Goal: Information Seeking & Learning: Check status

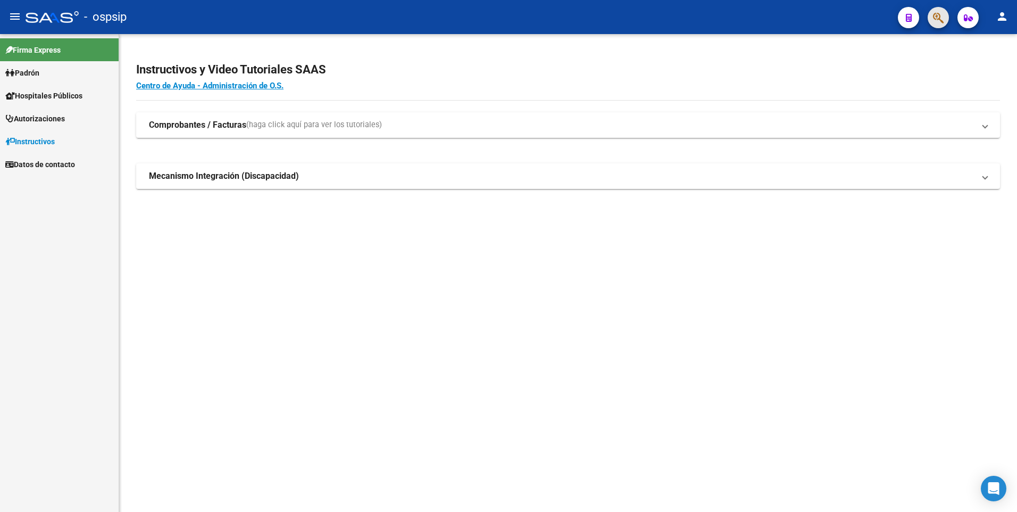
click at [941, 27] on span "button" at bounding box center [938, 18] width 11 height 22
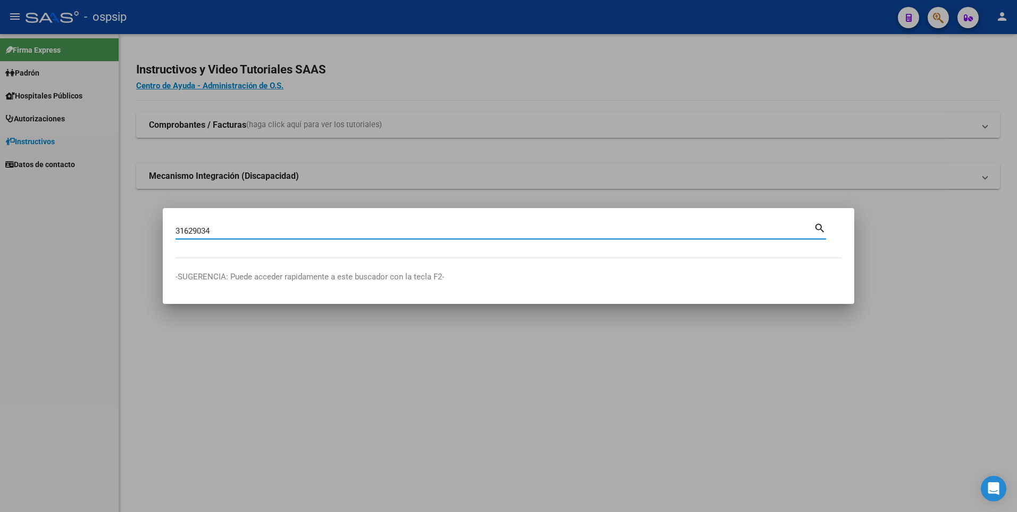
type input "31629034"
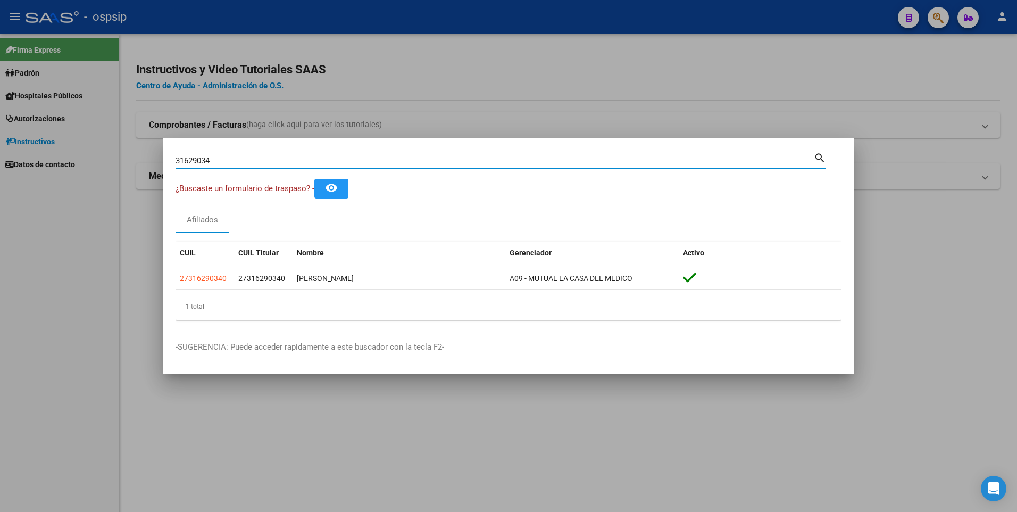
click at [413, 163] on input "31629034" at bounding box center [494, 161] width 638 height 10
paste input "28022286"
click at [415, 160] on input "28022286" at bounding box center [494, 161] width 638 height 10
type input "2"
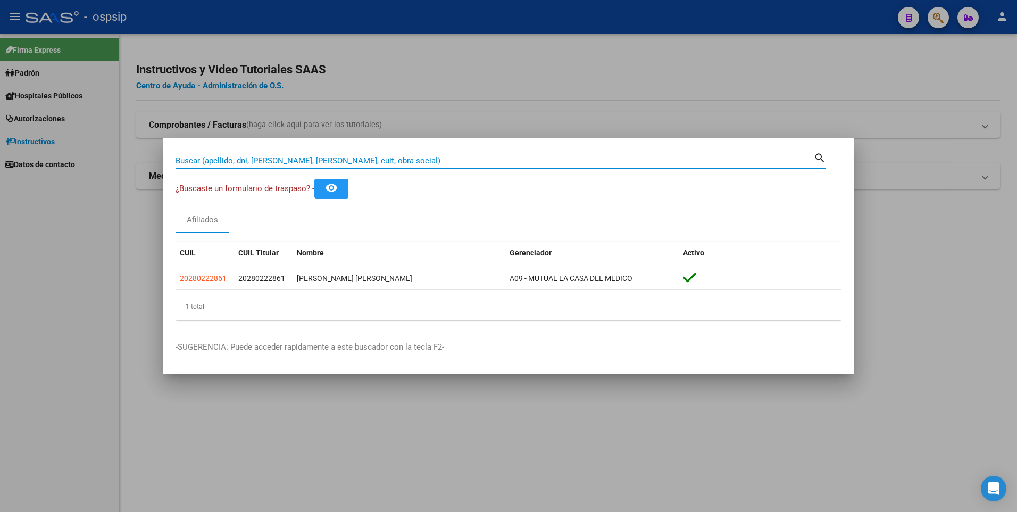
paste input "18771736"
type input "18771736"
click at [446, 163] on input "18771736" at bounding box center [494, 161] width 638 height 10
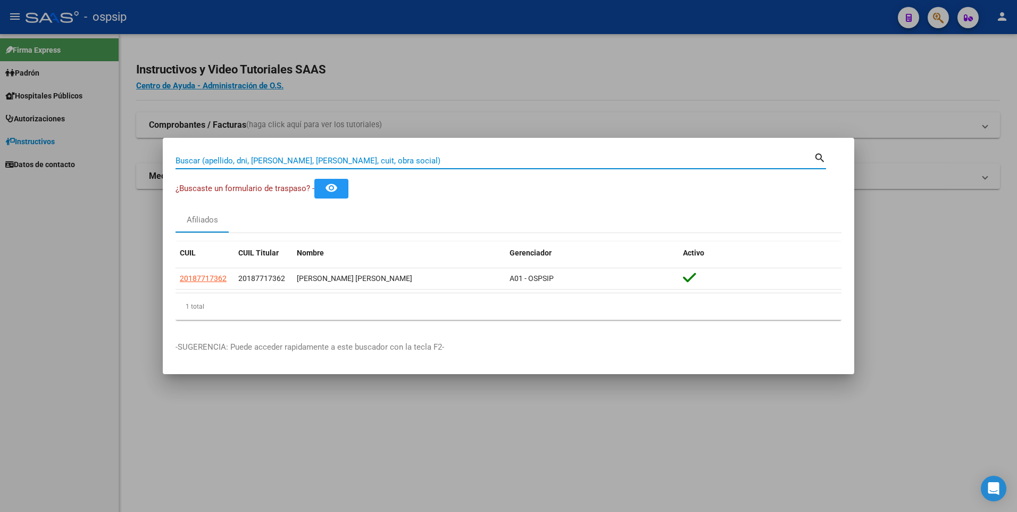
click at [407, 162] on input "Buscar (apellido, dni, [PERSON_NAME], [PERSON_NAME], cuit, obra social)" at bounding box center [494, 161] width 638 height 10
paste input "55282955"
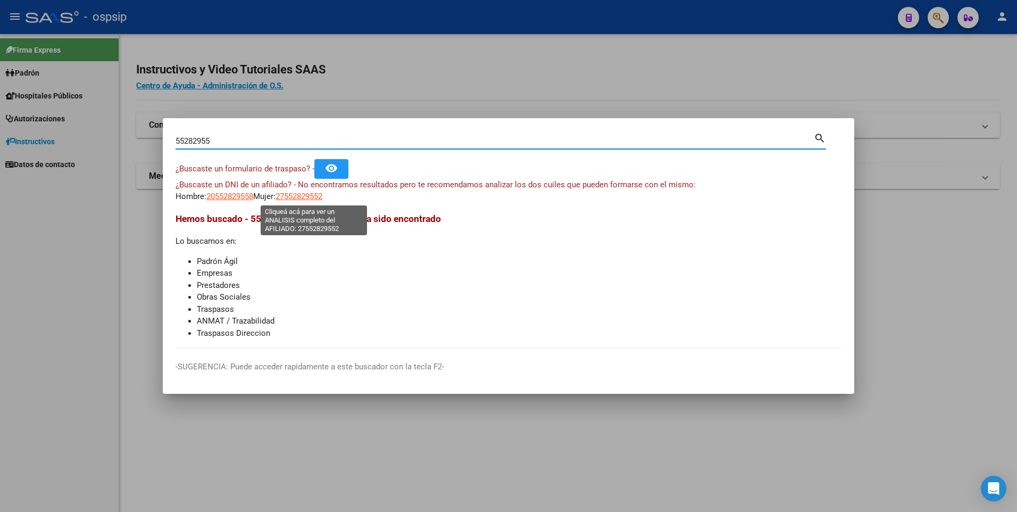
click at [317, 197] on span "27552829552" at bounding box center [298, 196] width 47 height 10
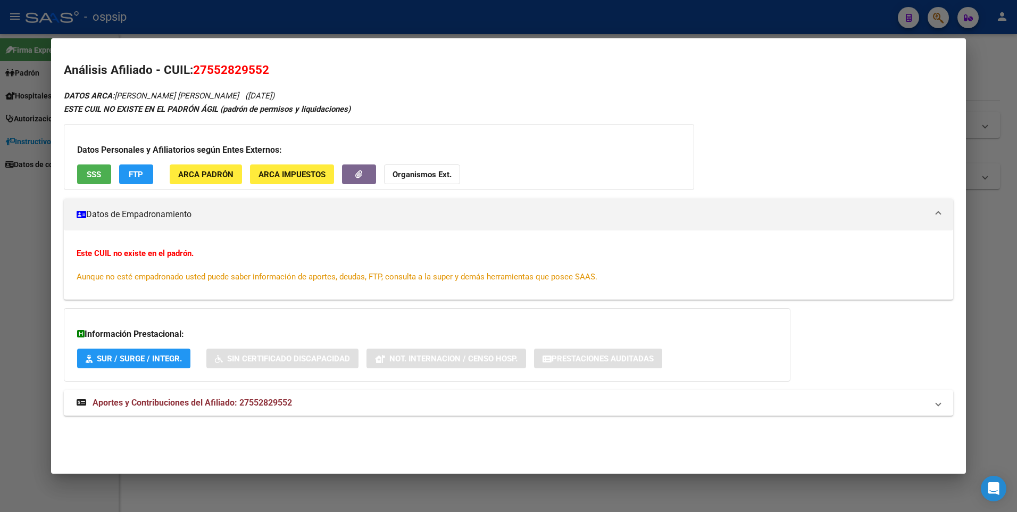
click at [30, 183] on div at bounding box center [508, 256] width 1017 height 512
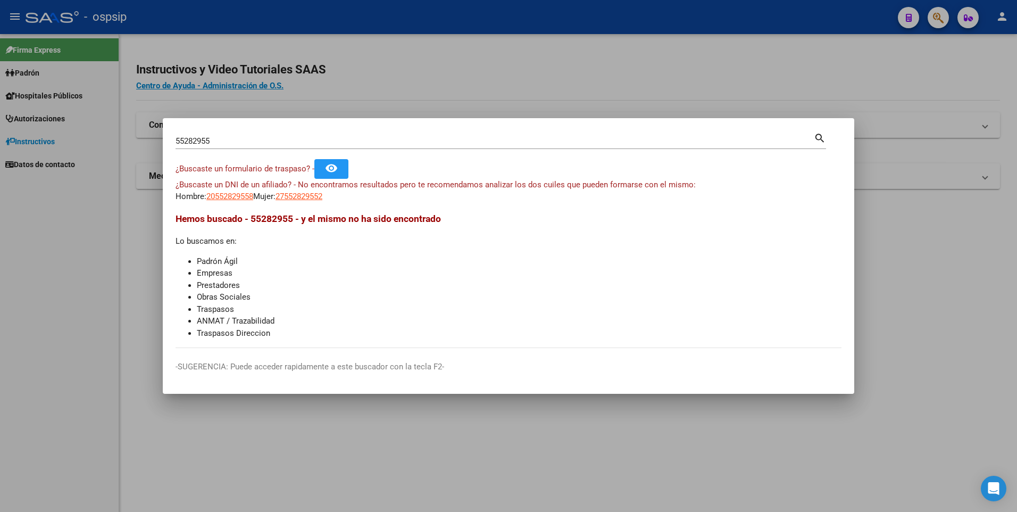
click at [373, 145] on input "55282955" at bounding box center [494, 141] width 638 height 10
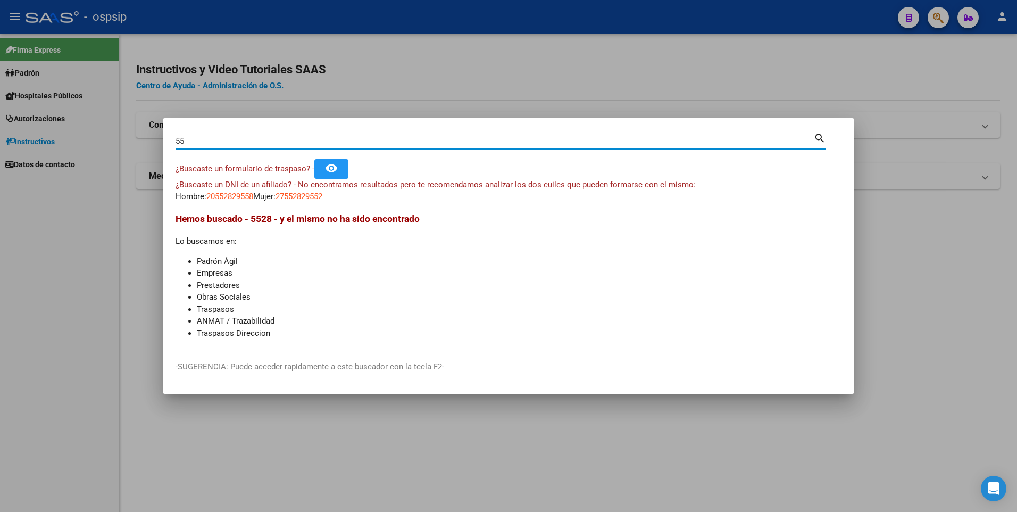
type input "5"
paste input "21094882"
type input "21094882"
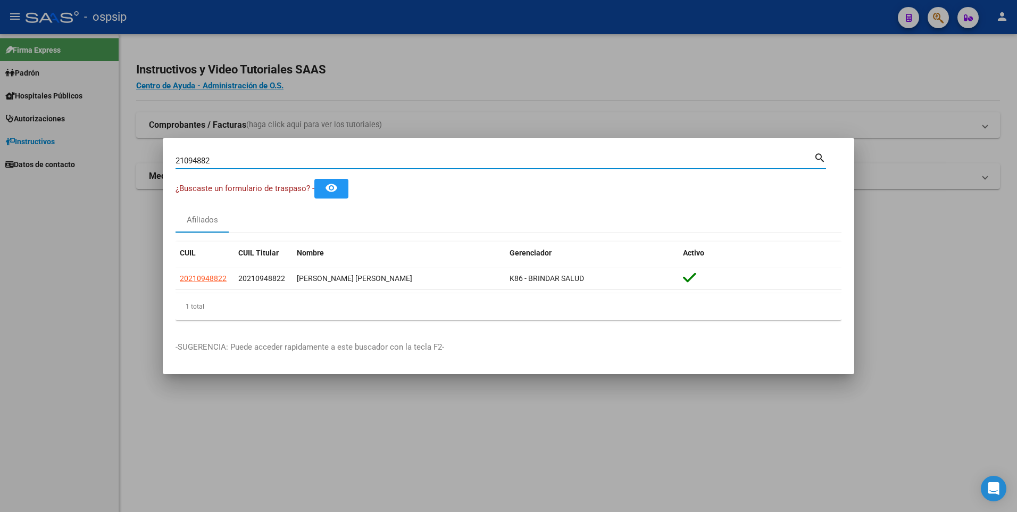
click at [462, 154] on div "21094882 Buscar (apellido, dni, [PERSON_NAME], [PERSON_NAME], cuit, obra social)" at bounding box center [494, 161] width 638 height 16
click at [461, 157] on input "21094882" at bounding box center [494, 161] width 638 height 10
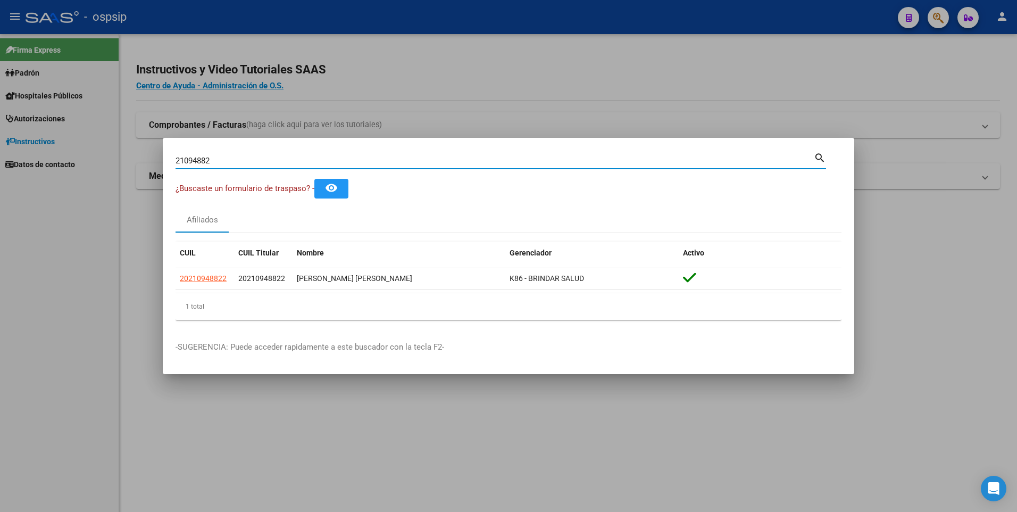
click at [461, 157] on input "21094882" at bounding box center [494, 161] width 638 height 10
paste input "32068774"
type input "32068774"
